Goal: Information Seeking & Learning: Learn about a topic

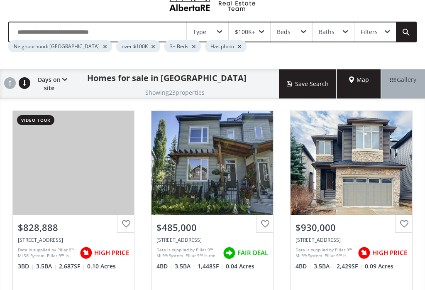
scroll to position [10, 0]
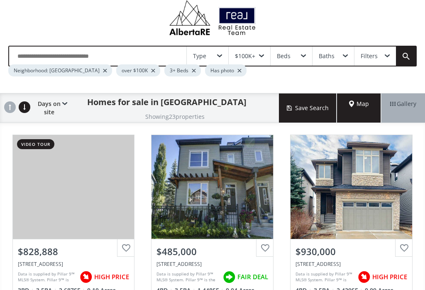
click at [16, 195] on div "View Photos & Details" at bounding box center [74, 187] width 122 height 104
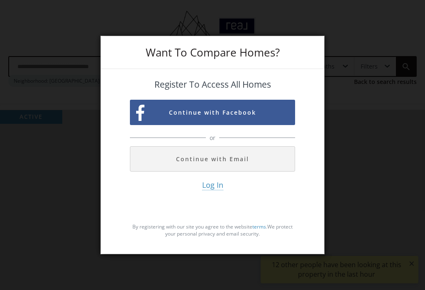
click at [347, 57] on div "Want To Compare Homes? Register To Access All Homes Continue with Facebook or C…" at bounding box center [212, 145] width 425 height 290
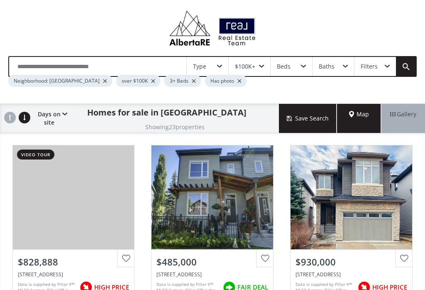
click at [213, 195] on div "View Photos & Details" at bounding box center [213, 197] width 60 height 8
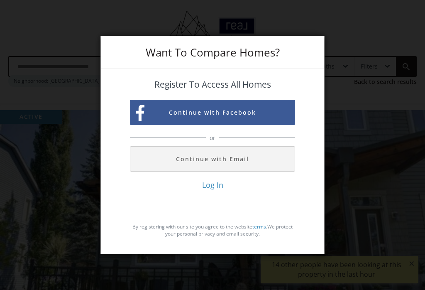
click at [311, 47] on div "Want To Compare Homes?" at bounding box center [212, 52] width 223 height 33
click at [335, 12] on div "Want To Compare Homes? Register To Access All Homes Continue with Facebook or C…" at bounding box center [212, 145] width 425 height 290
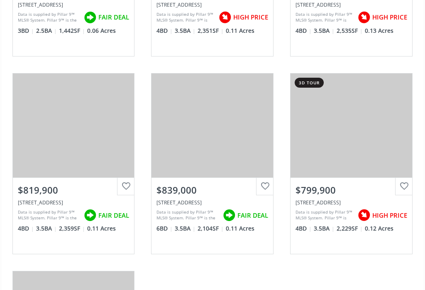
scroll to position [491, 0]
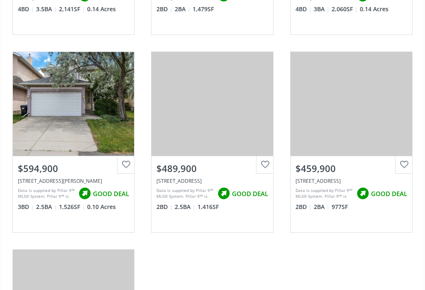
scroll to position [497, 0]
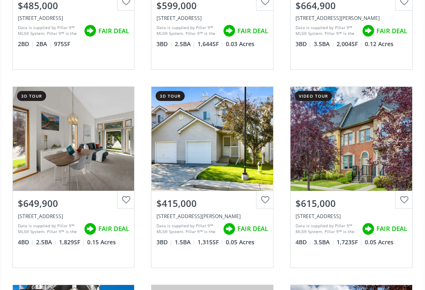
scroll to position [1246, 0]
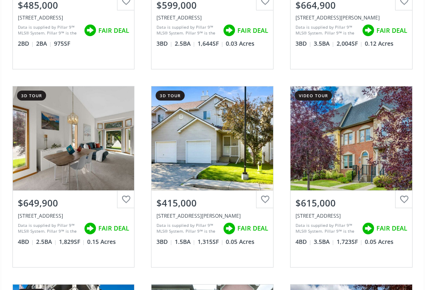
click at [351, 129] on div "View Photos & Details" at bounding box center [352, 138] width 122 height 104
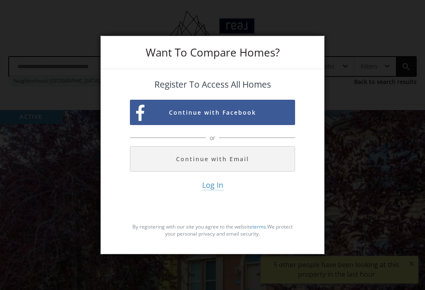
click at [264, 118] on button "Continue with Facebook" at bounding box center [212, 112] width 165 height 25
